Goal: Task Accomplishment & Management: Complete application form

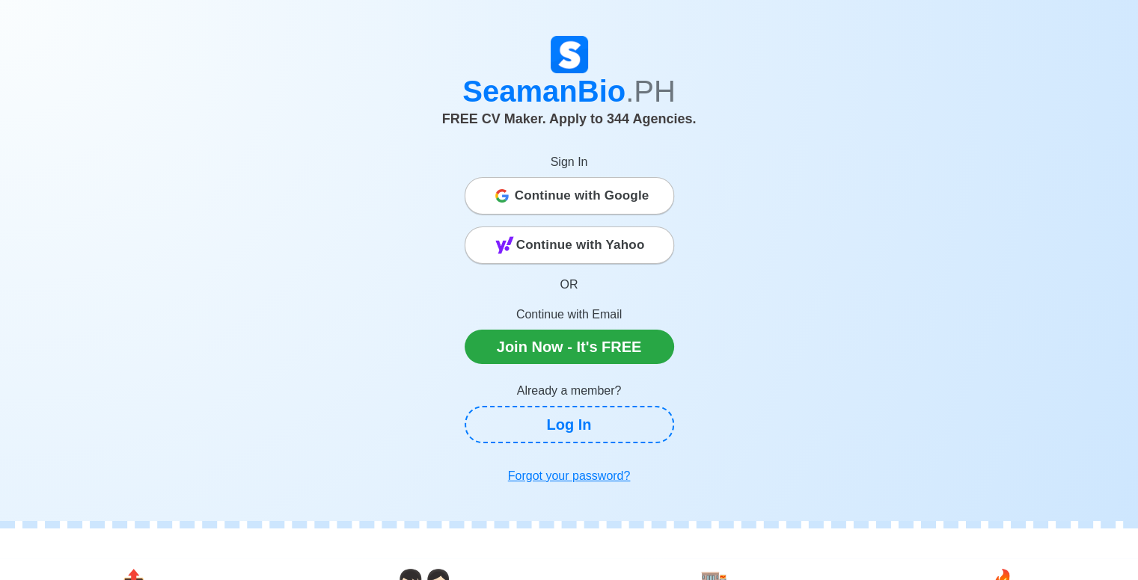
click at [587, 192] on span "Continue with Google" at bounding box center [582, 196] width 135 height 30
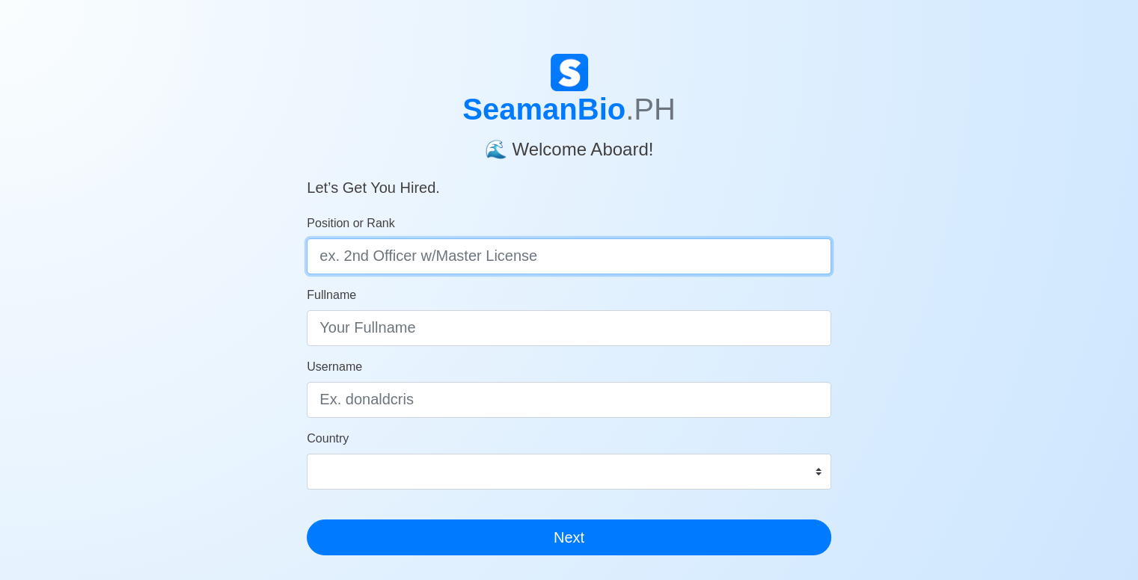
click at [518, 260] on input "Position or Rank" at bounding box center [569, 257] width 524 height 36
type input "chief cook"
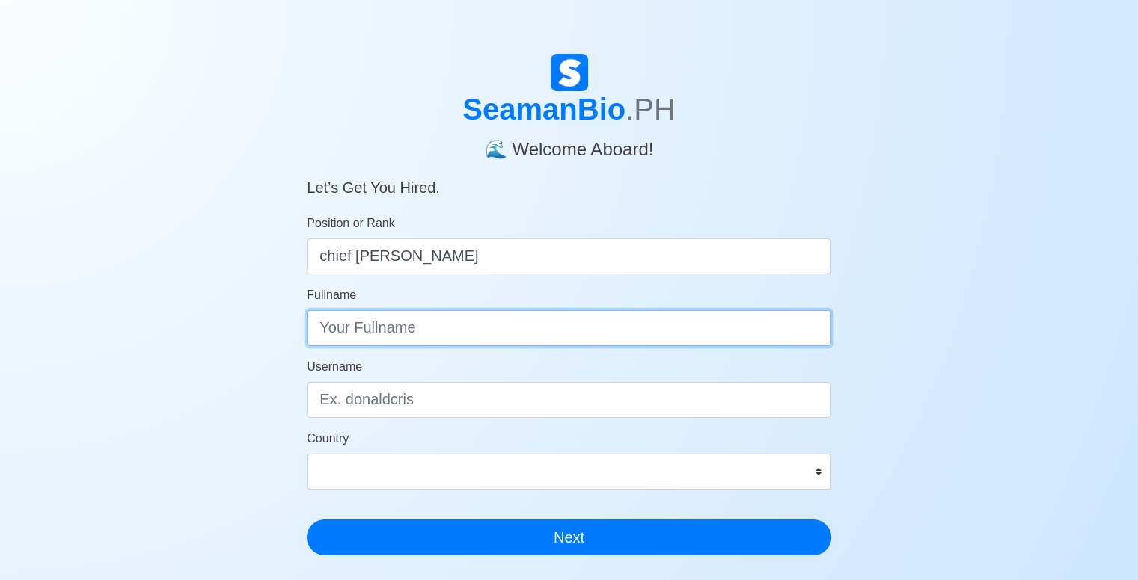
click at [485, 330] on input "Fullname" at bounding box center [569, 328] width 524 height 36
type input "MECASIO, GRAN JEM"
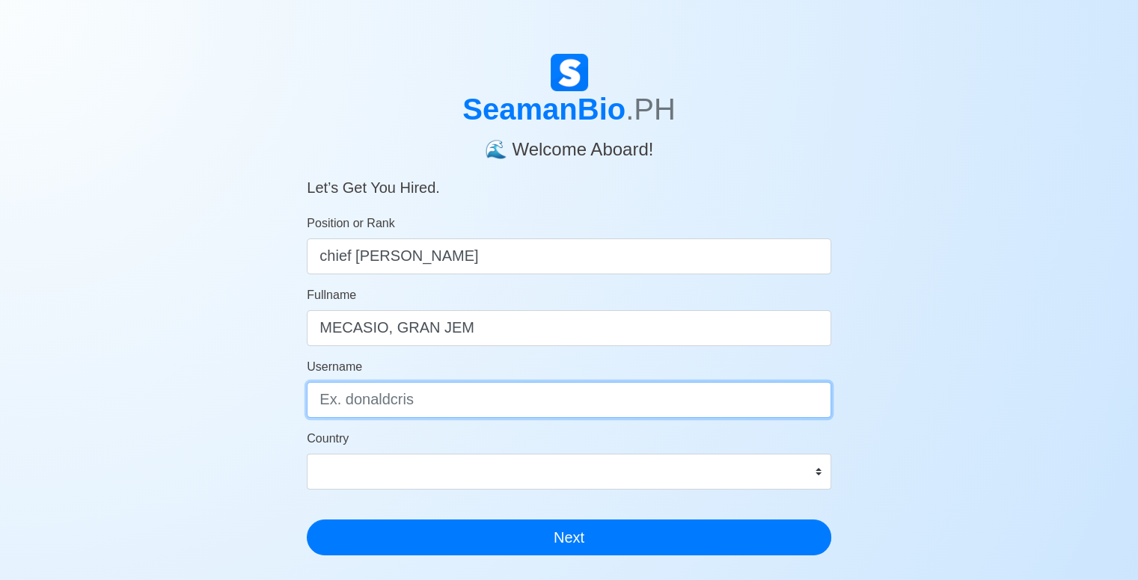
click at [465, 404] on input "Username" at bounding box center [569, 400] width 524 height 36
type input "M"
type input "mecasiogranjem"
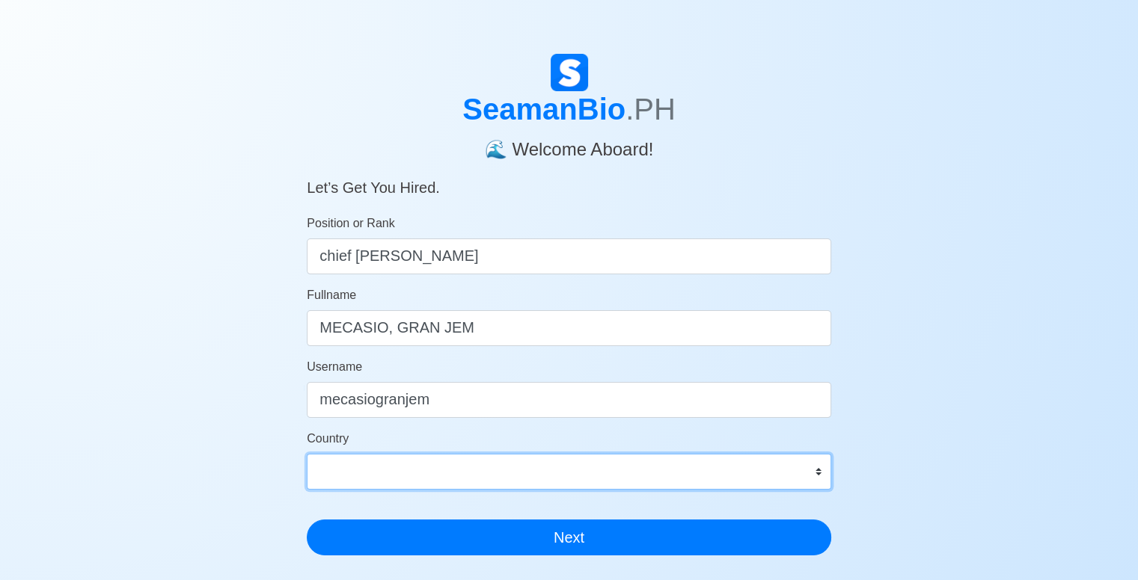
click at [767, 468] on select "Afghanistan Åland Islands Albania Algeria American Samoa Andorra Angola Anguill…" at bounding box center [569, 472] width 524 height 36
select select "PH"
click at [307, 454] on select "Afghanistan Åland Islands Albania Algeria American Samoa Andorra Angola Anguill…" at bounding box center [569, 472] width 524 height 36
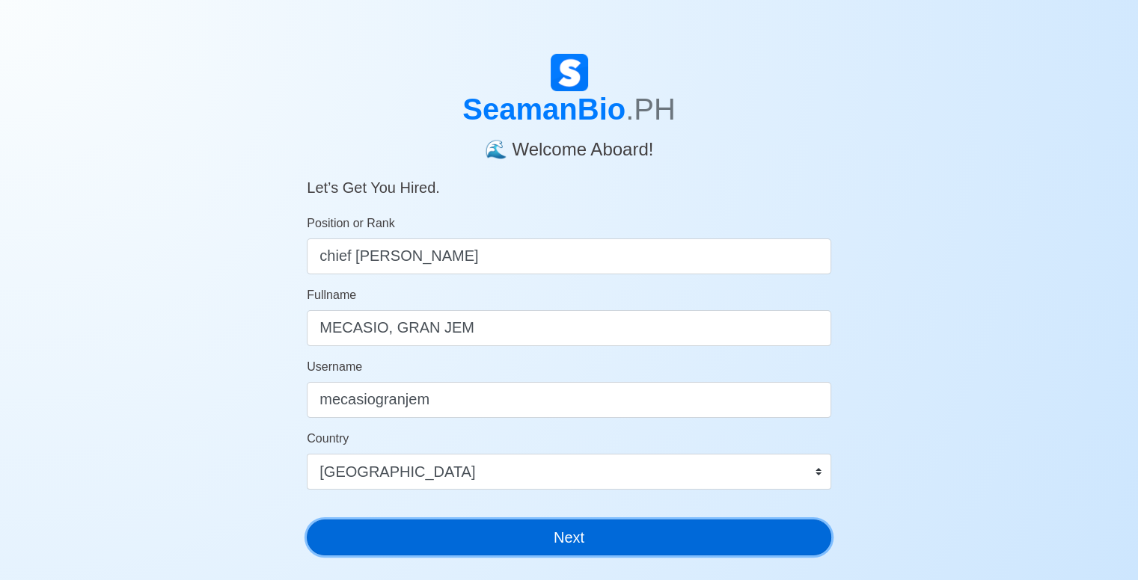
click at [649, 527] on button "Next" at bounding box center [569, 538] width 524 height 36
